Goal: Transaction & Acquisition: Purchase product/service

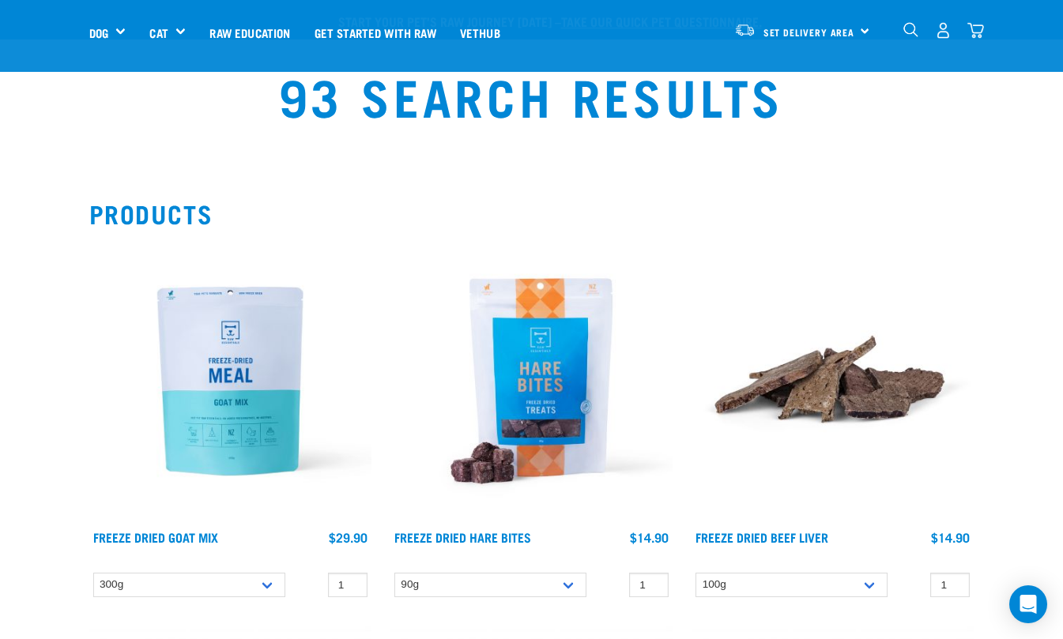
select select
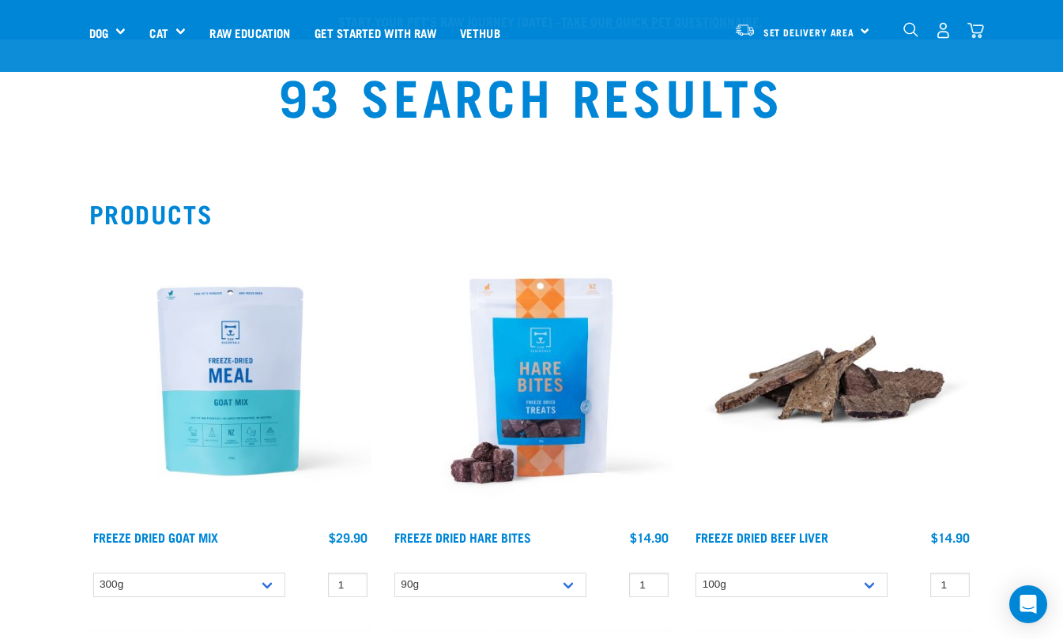
select select
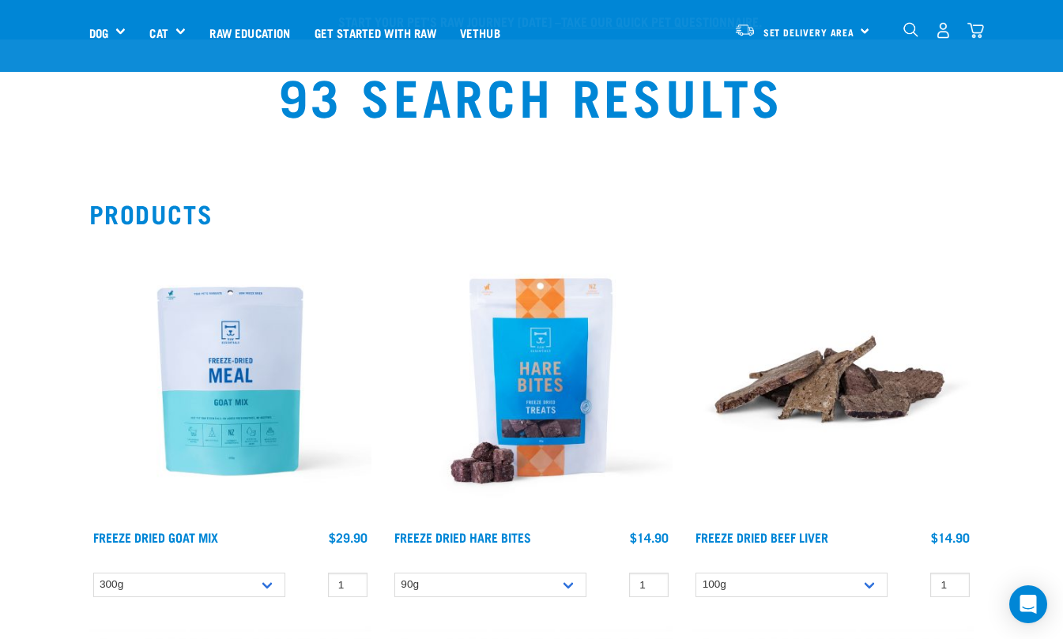
select select
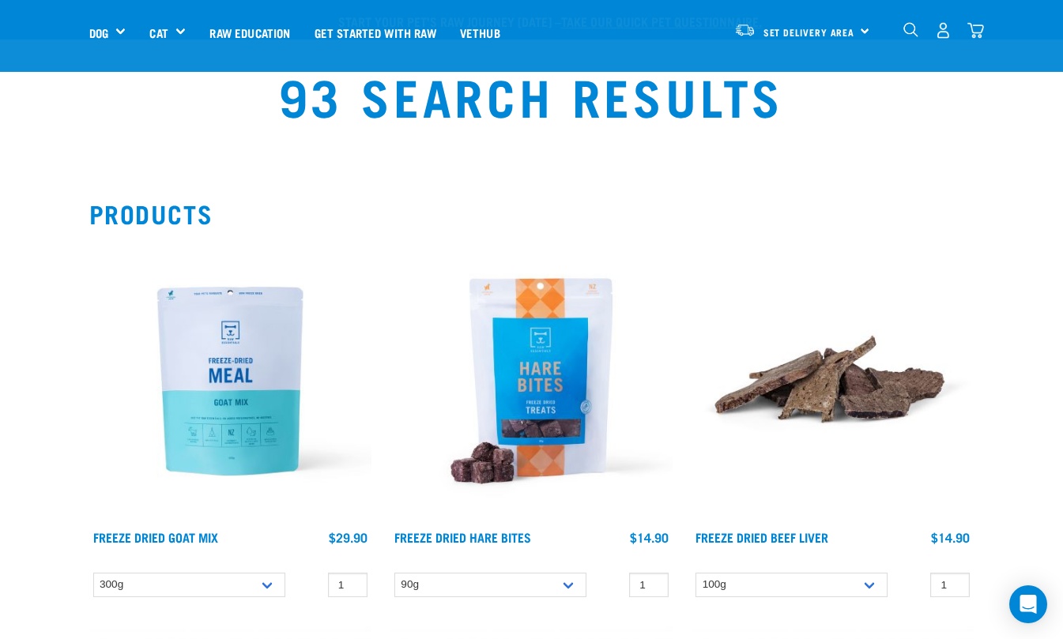
select select
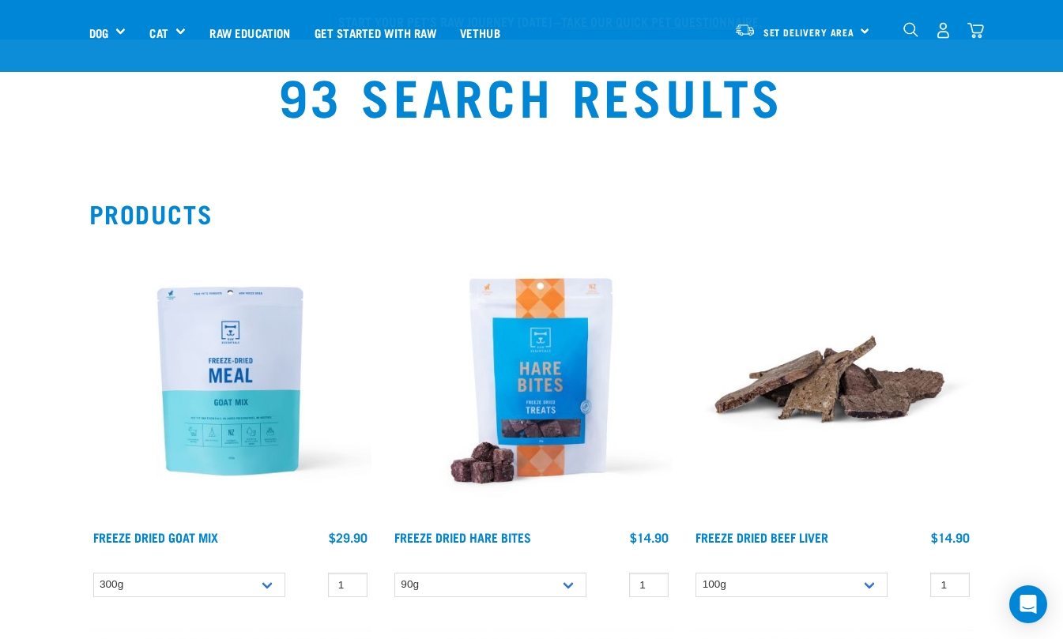
select select
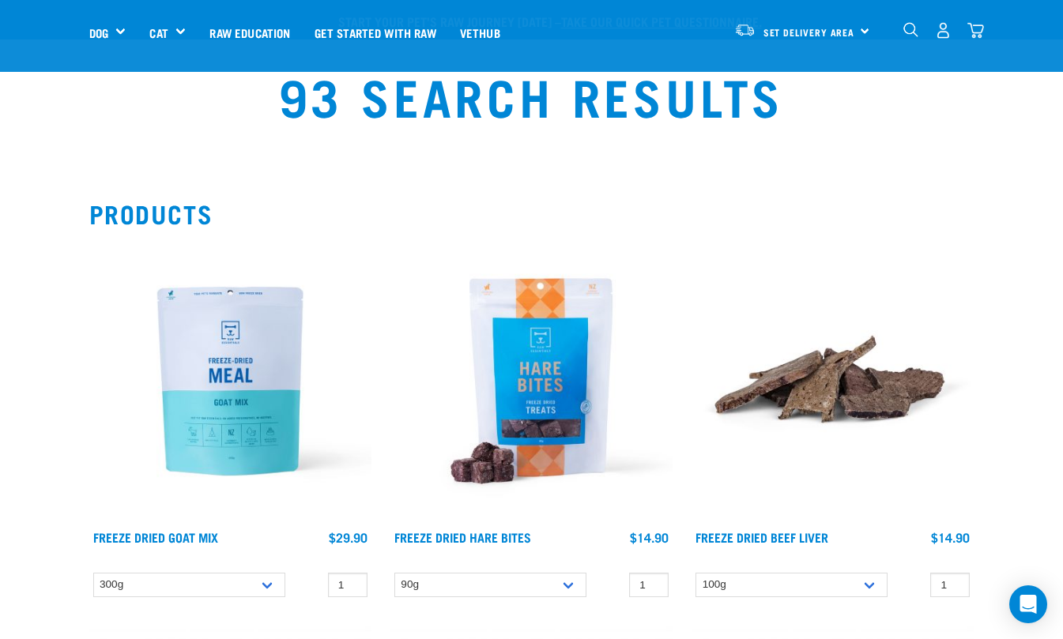
select select
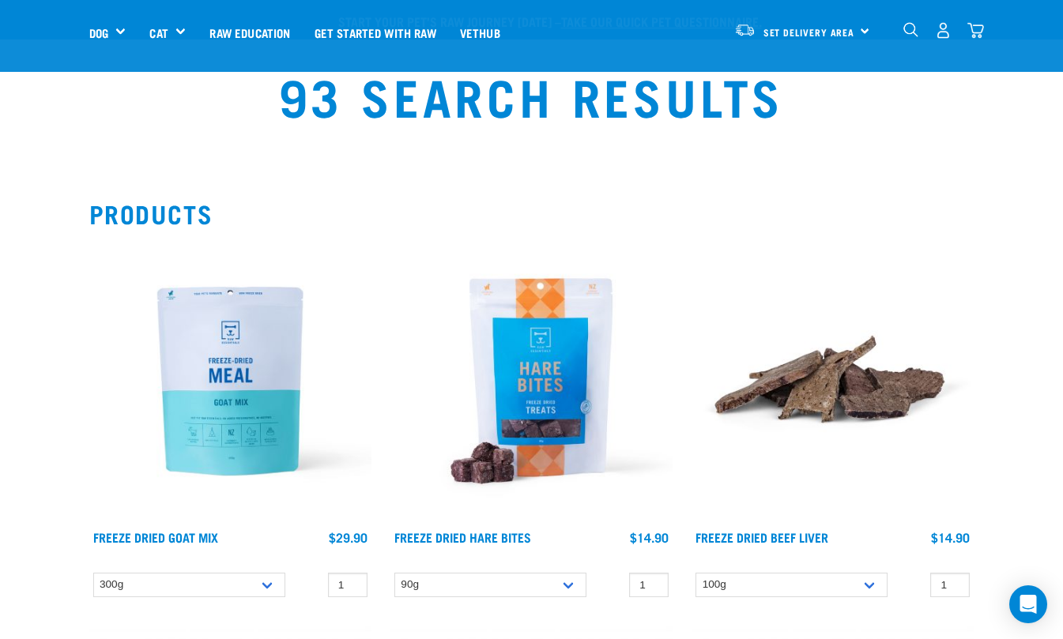
select select
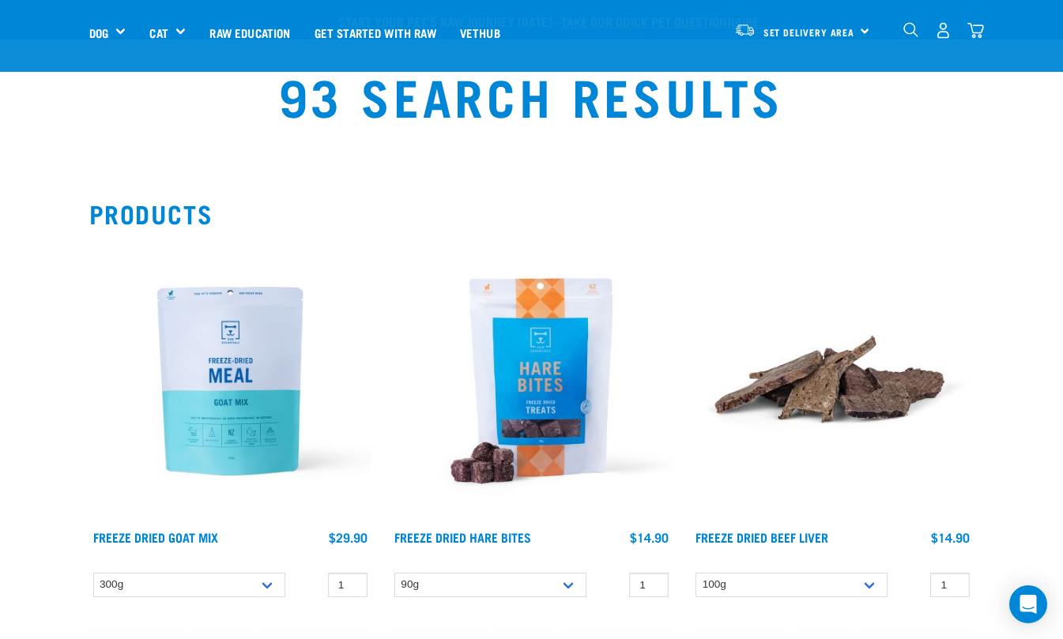
select select
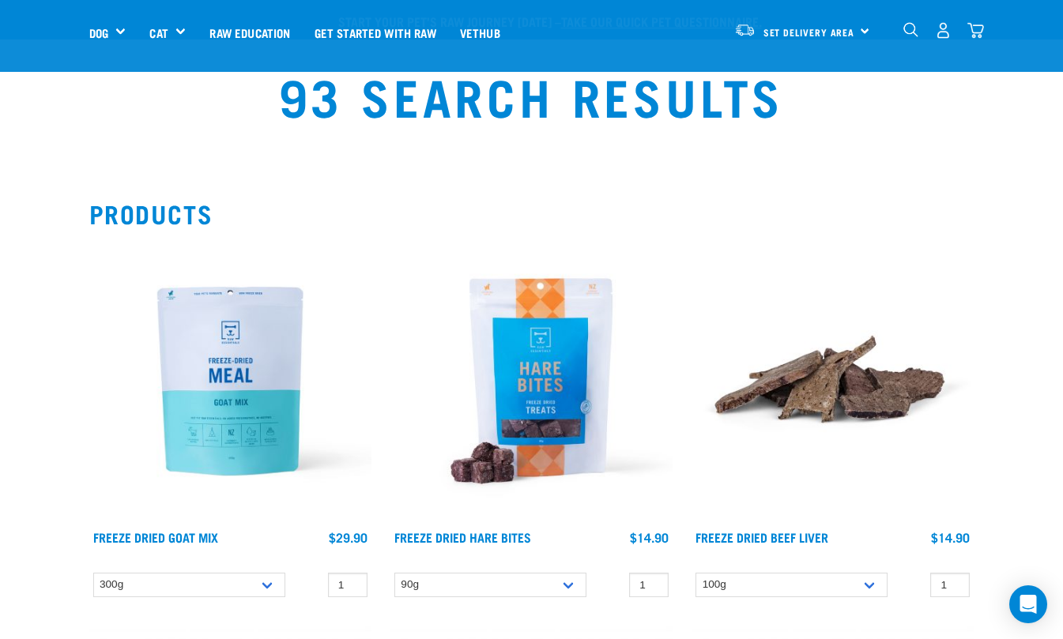
select select
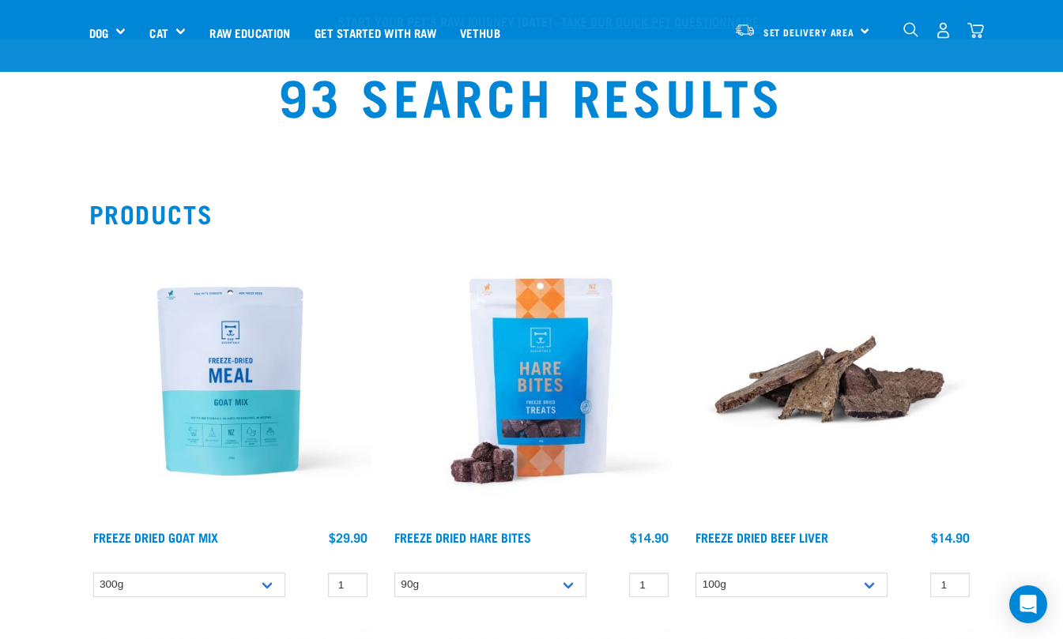
select select
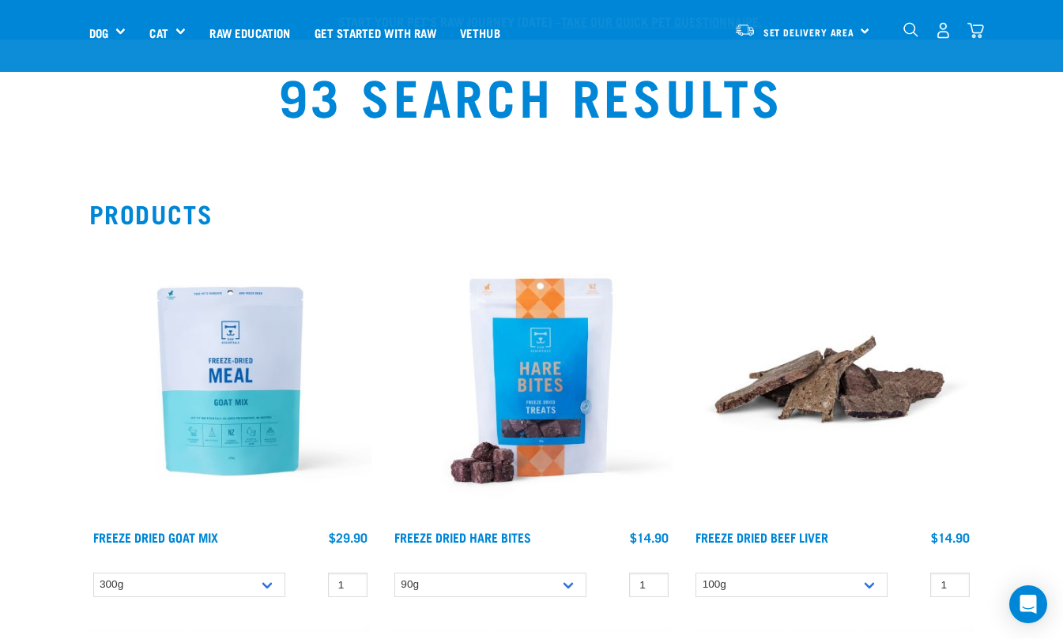
select select
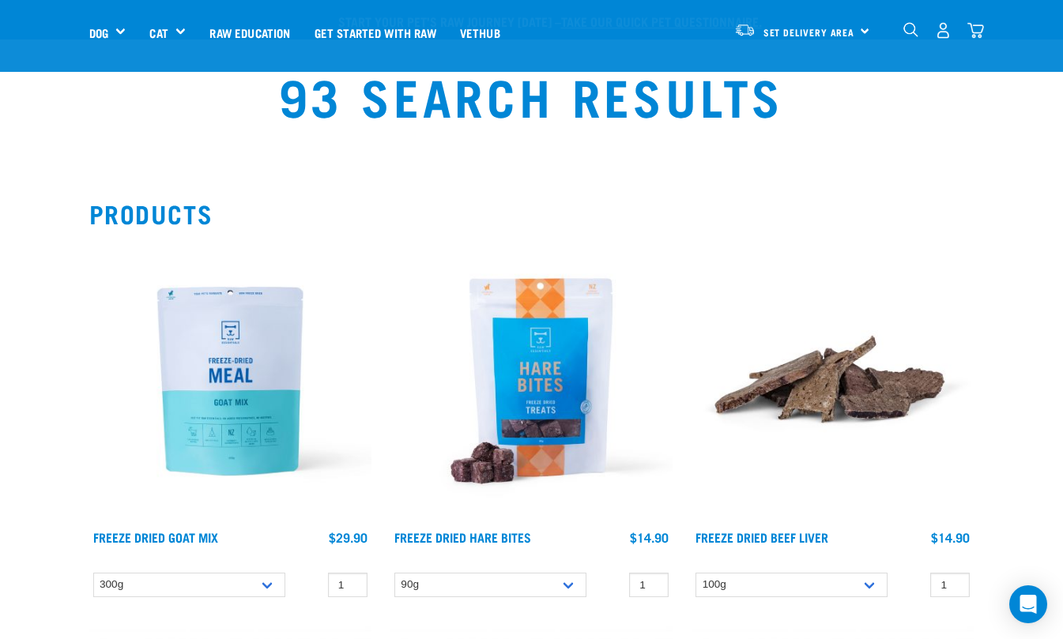
select select
